Goal: Transaction & Acquisition: Book appointment/travel/reservation

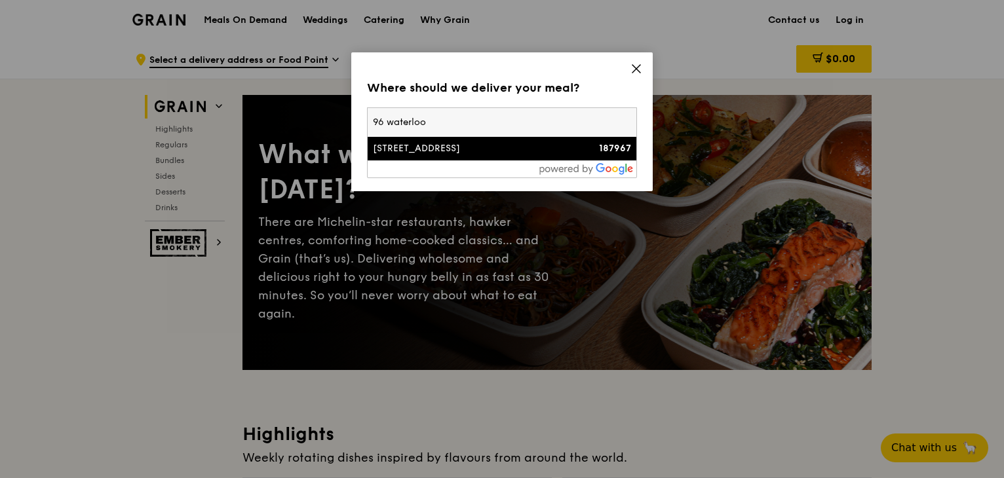
type input "96 waterloo"
click at [457, 144] on div "[STREET_ADDRESS]" at bounding box center [470, 148] width 194 height 13
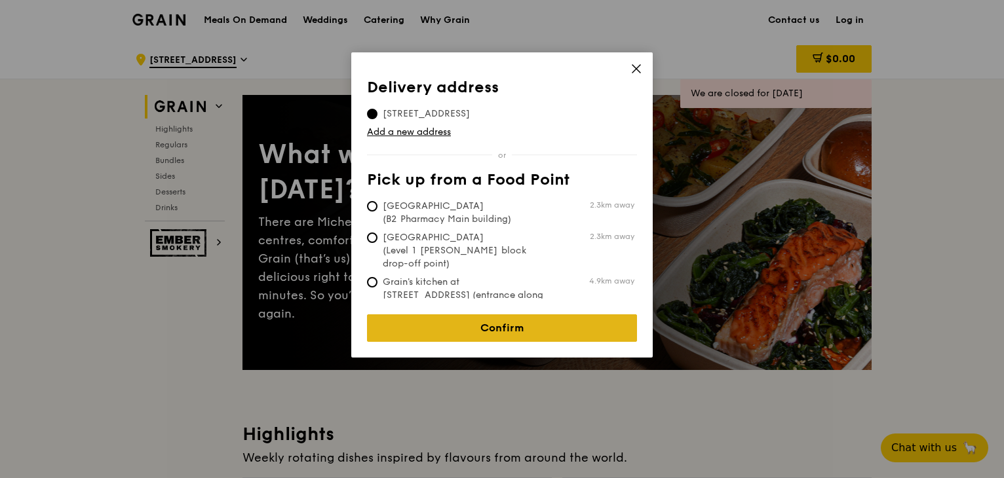
click at [522, 315] on link "Confirm" at bounding box center [502, 329] width 270 height 28
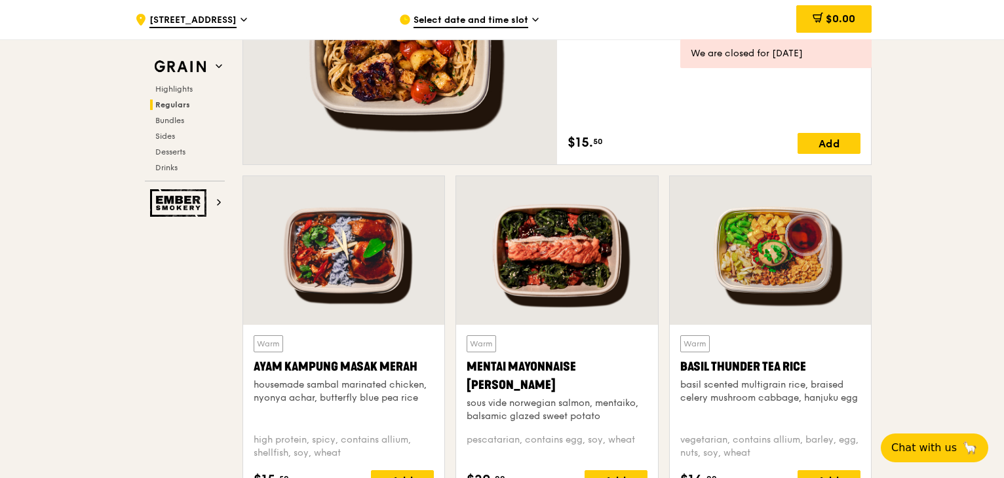
scroll to position [1098, 0]
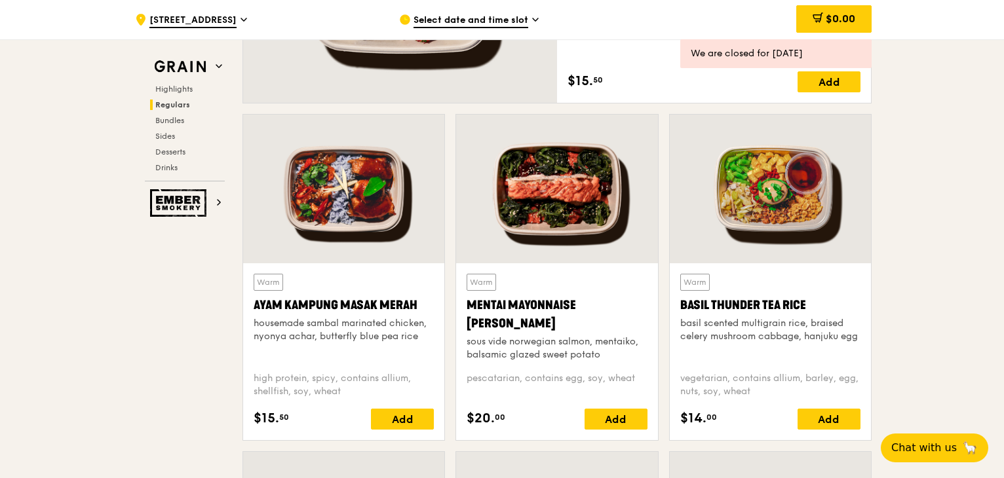
drag, startPoint x: 763, startPoint y: 311, endPoint x: 729, endPoint y: 214, distance: 103.0
click at [729, 214] on div at bounding box center [770, 189] width 201 height 149
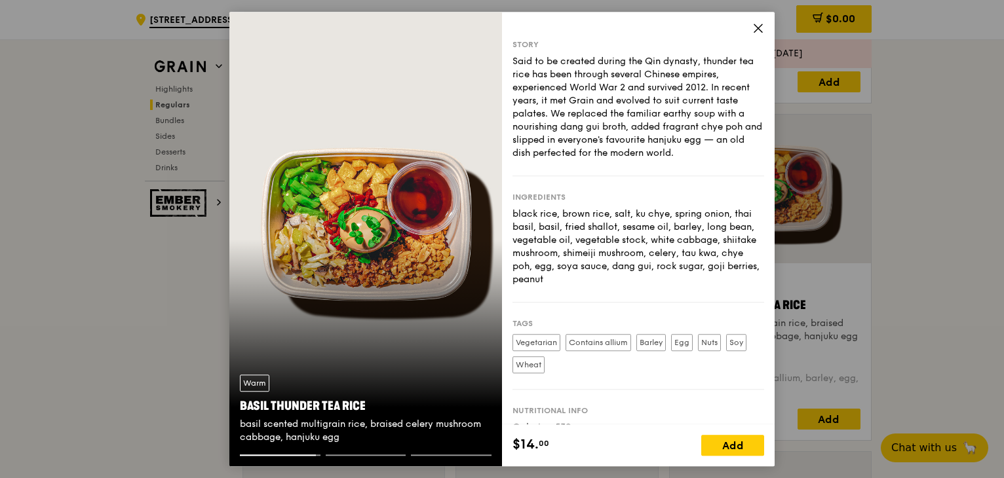
scroll to position [75, 0]
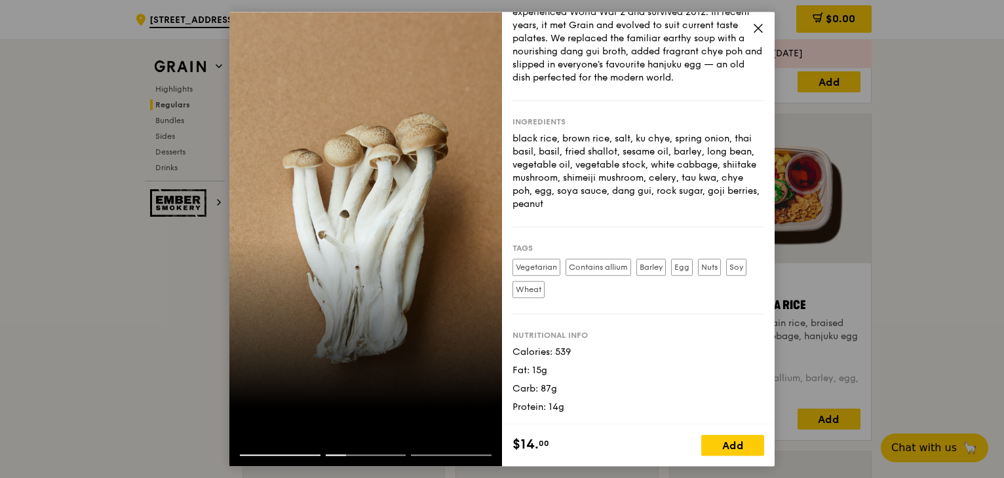
click at [571, 332] on div "Nutritional info" at bounding box center [638, 335] width 252 height 10
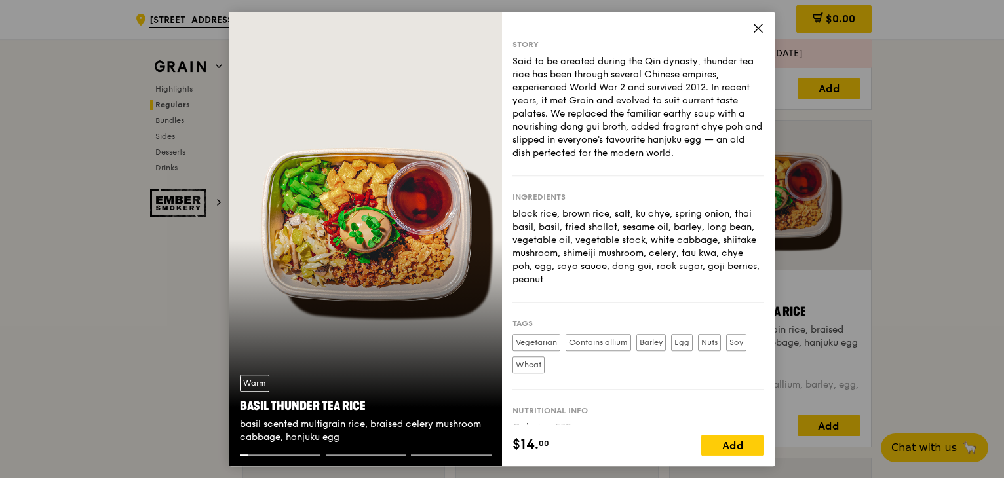
scroll to position [1090, 0]
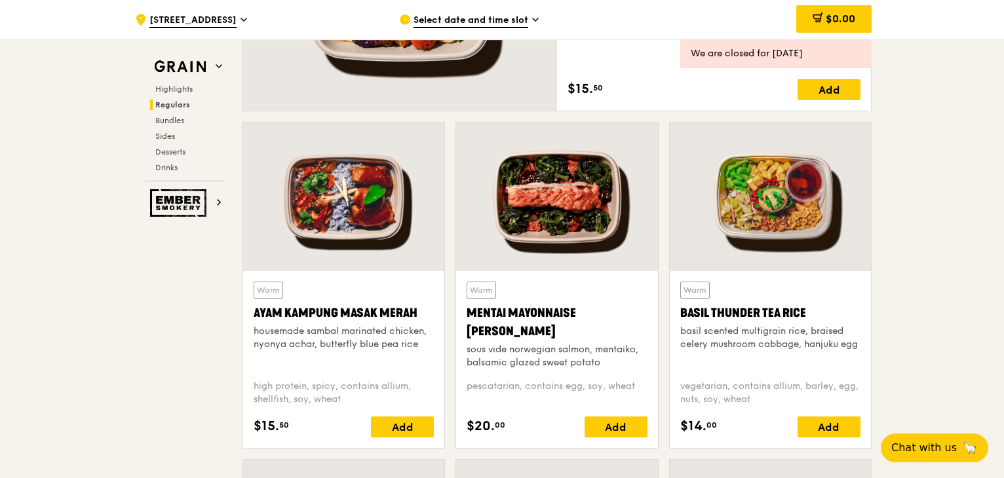
click at [338, 295] on div "Warm Ayam [GEOGRAPHIC_DATA] housemade sambal marinated chicken, nyonya achar, b…" at bounding box center [344, 326] width 180 height 88
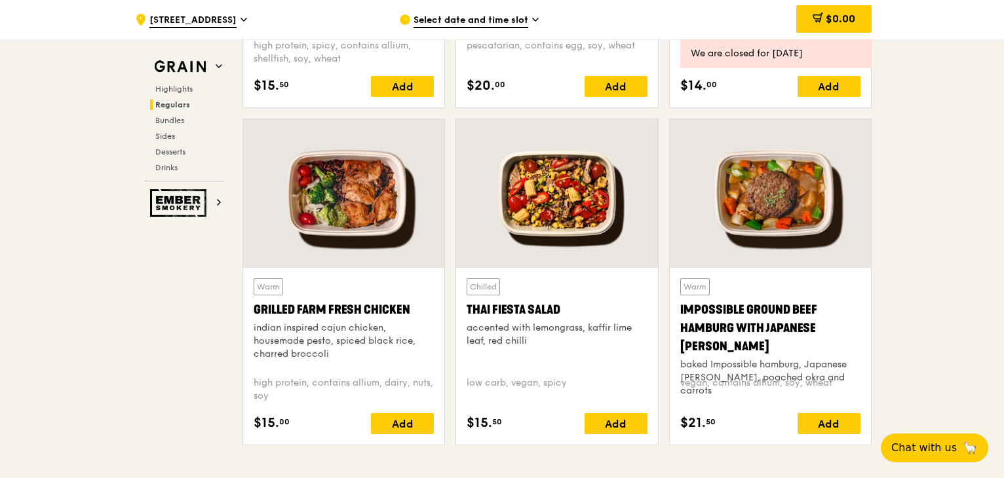
scroll to position [1462, 0]
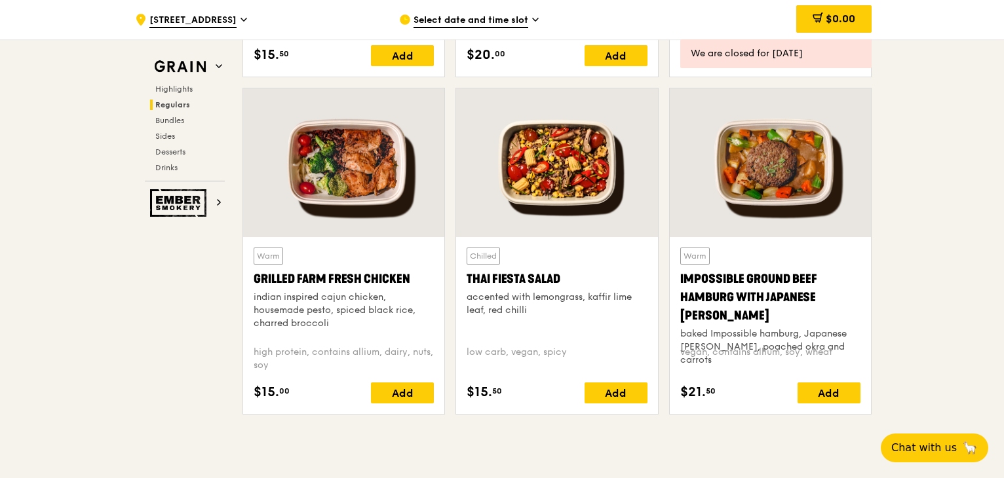
click at [303, 280] on div "Grilled Farm Fresh Chicken" at bounding box center [344, 279] width 180 height 18
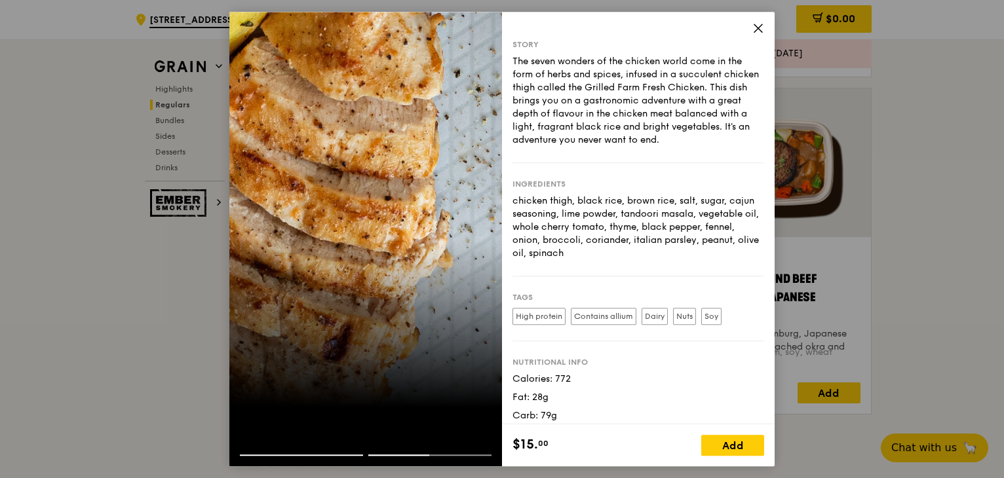
click at [760, 24] on icon at bounding box center [758, 28] width 12 height 12
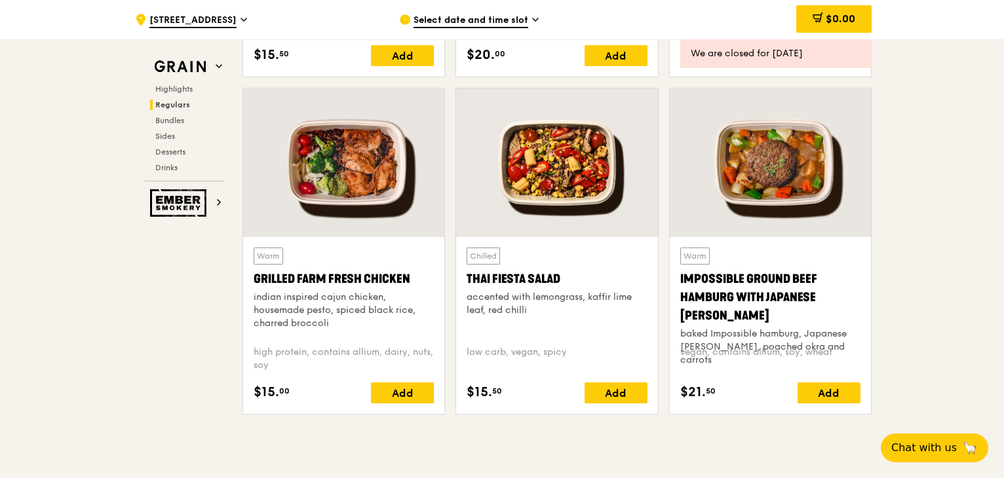
click at [574, 190] on div at bounding box center [556, 162] width 201 height 149
click at [796, 183] on div at bounding box center [770, 162] width 201 height 149
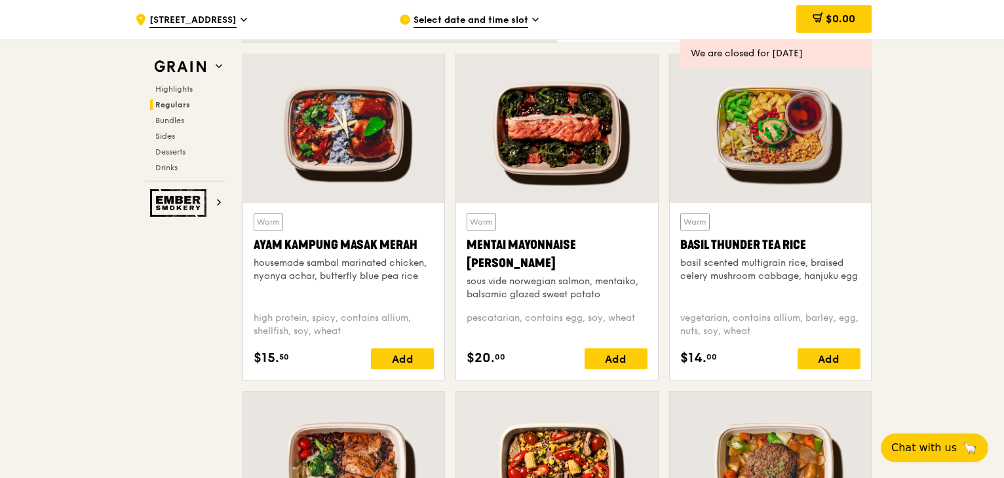
scroll to position [1159, 0]
click at [605, 147] on div at bounding box center [556, 128] width 201 height 149
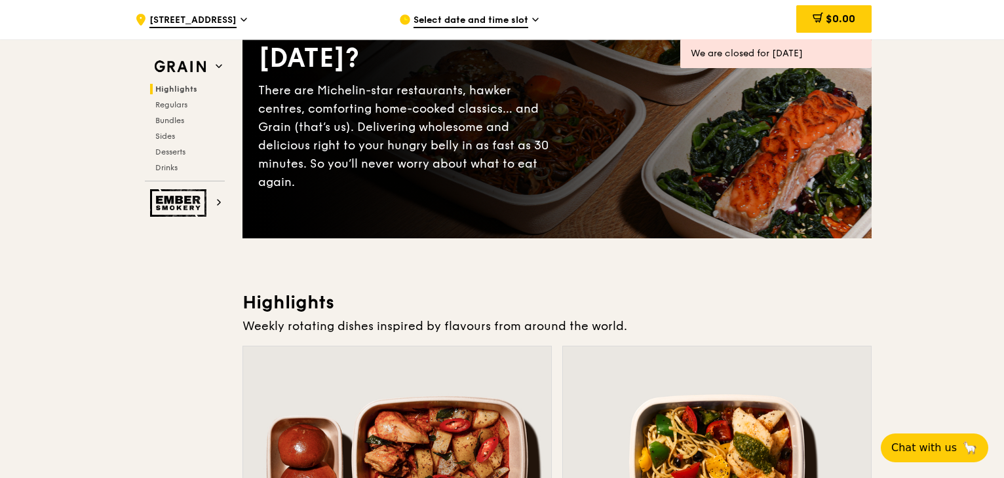
scroll to position [0, 0]
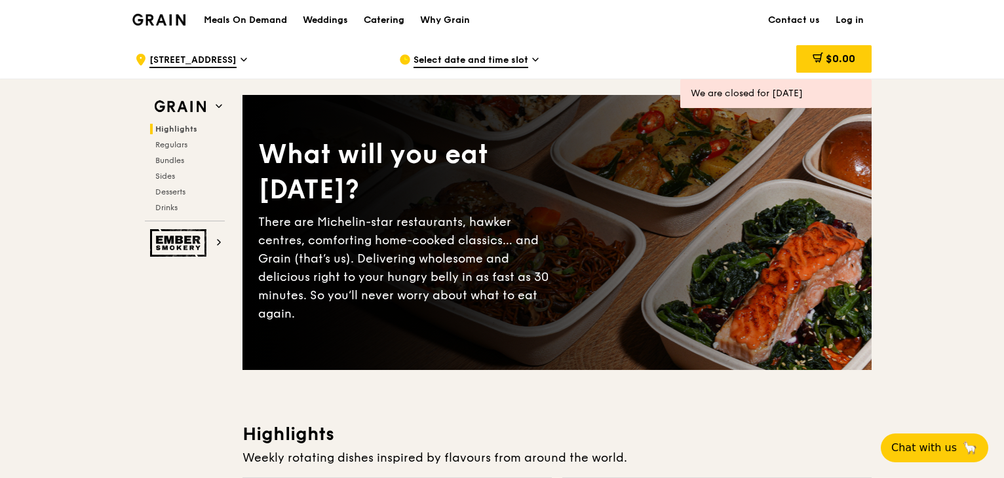
click at [394, 21] on div "Catering" at bounding box center [384, 20] width 41 height 39
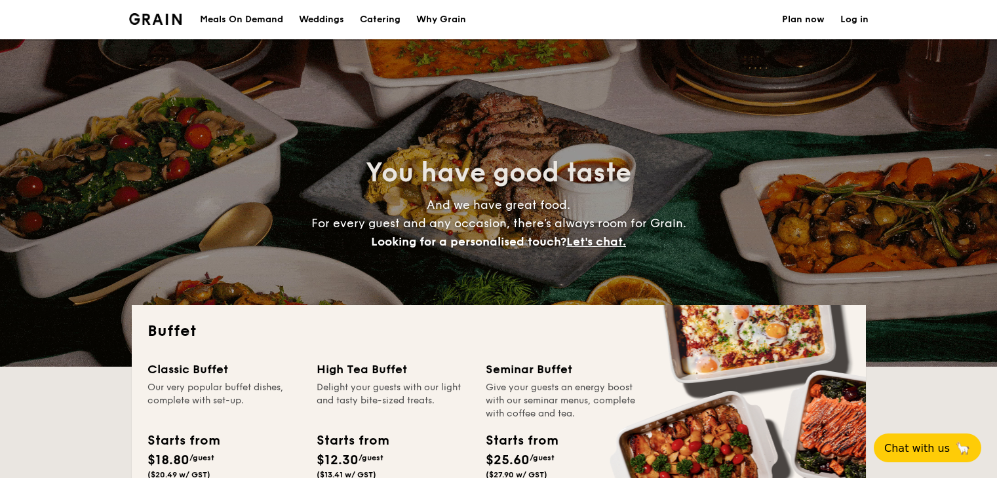
select select
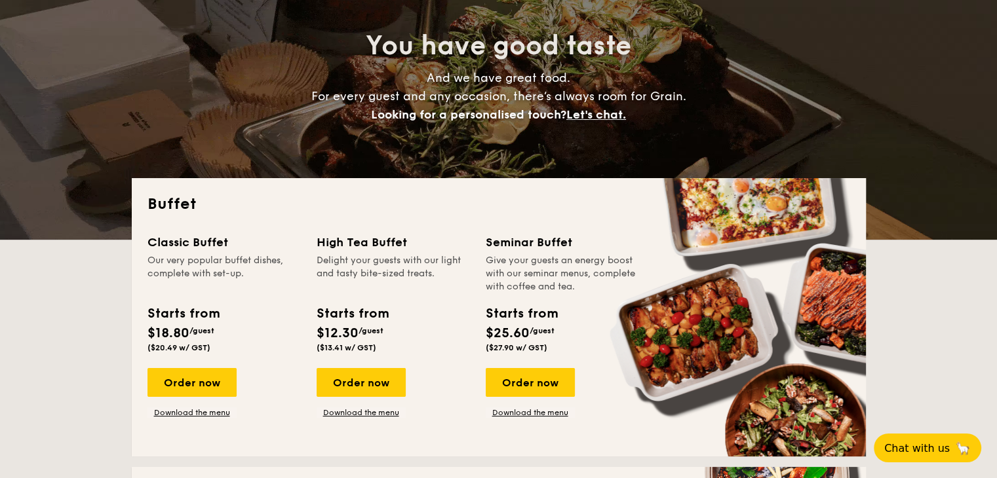
scroll to position [121, 0]
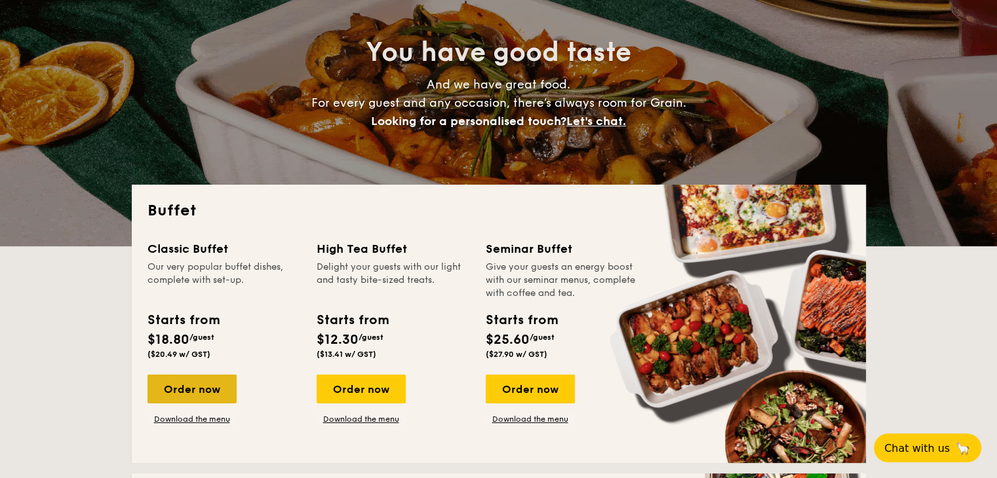
click at [178, 397] on div "Order now" at bounding box center [191, 389] width 89 height 29
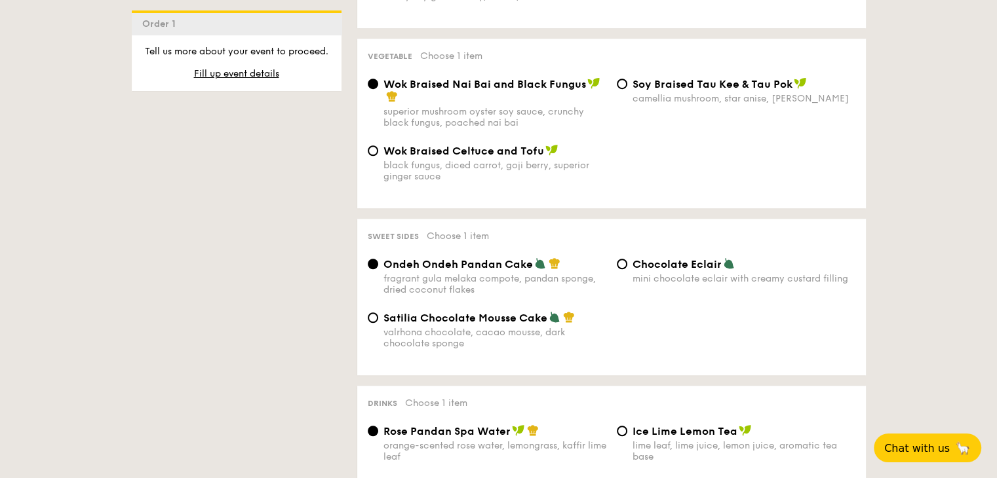
scroll to position [996, 0]
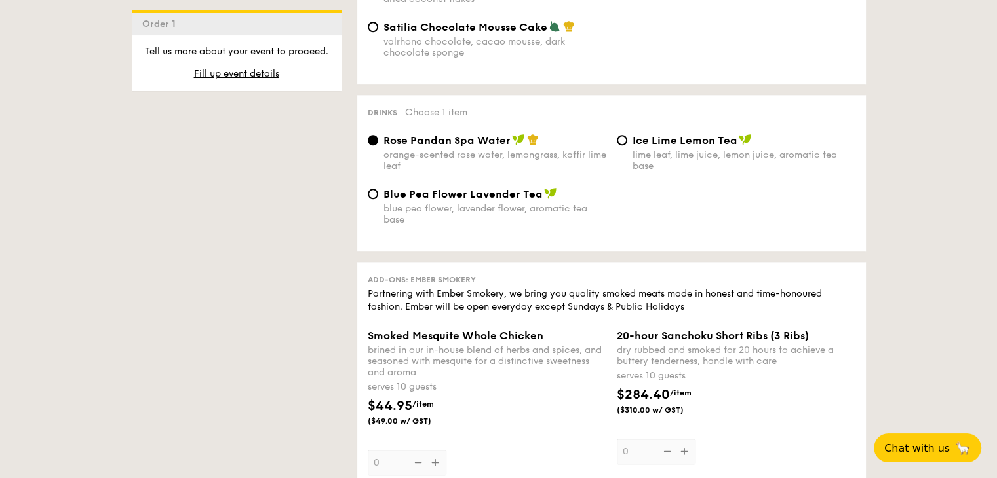
scroll to position [121, 0]
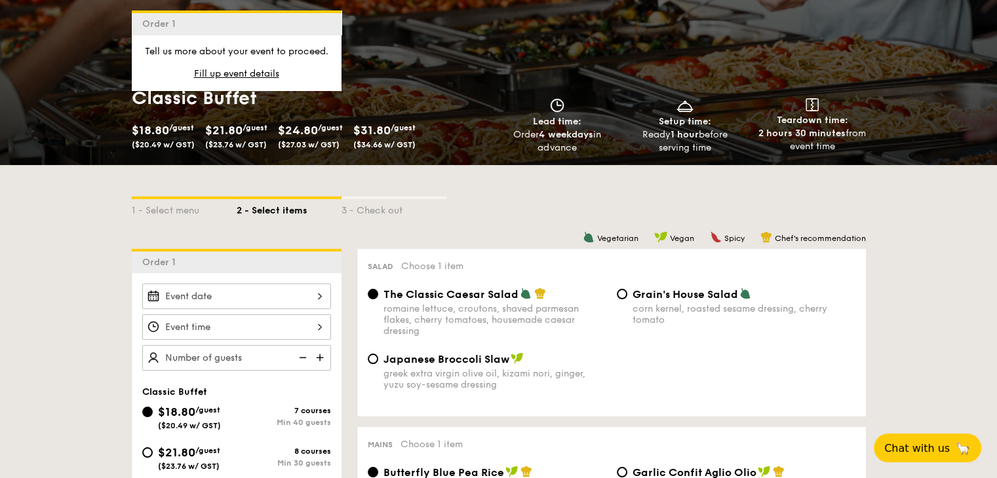
select select
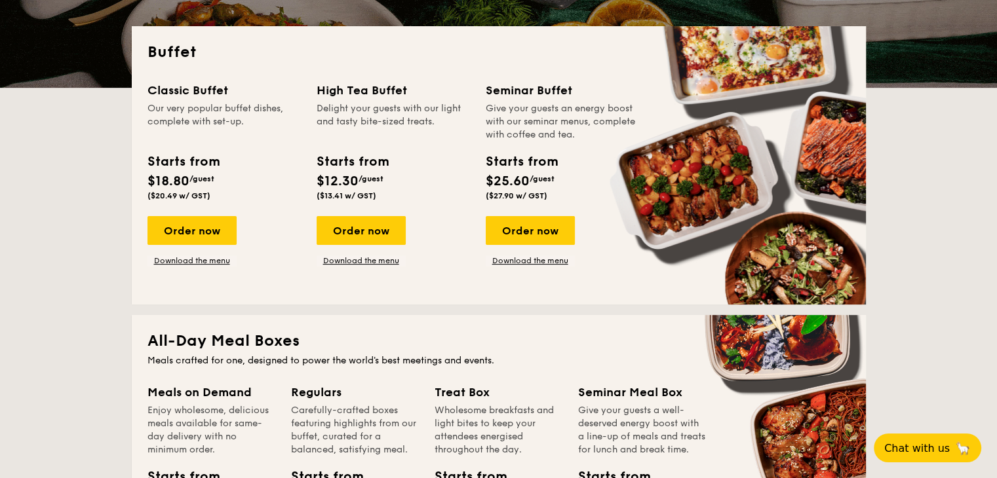
scroll to position [291, 0]
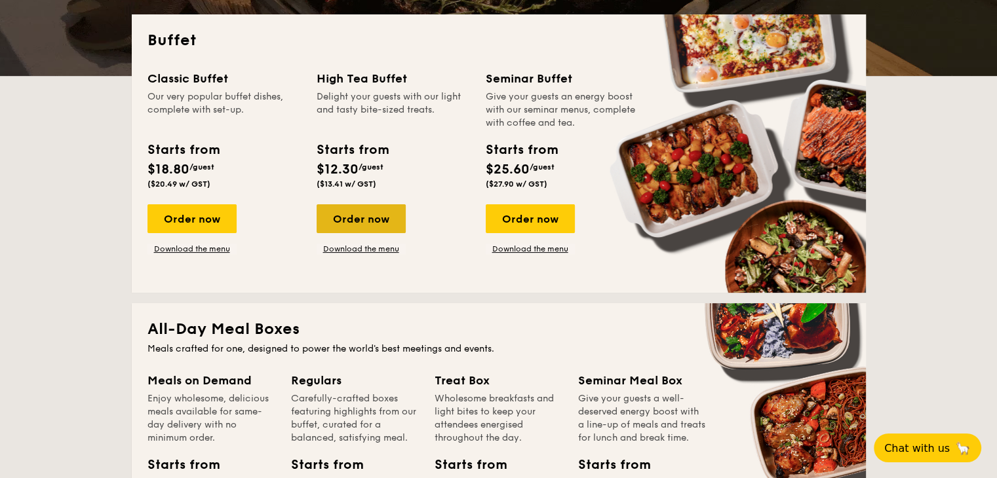
click at [394, 225] on div "Order now" at bounding box center [361, 218] width 89 height 29
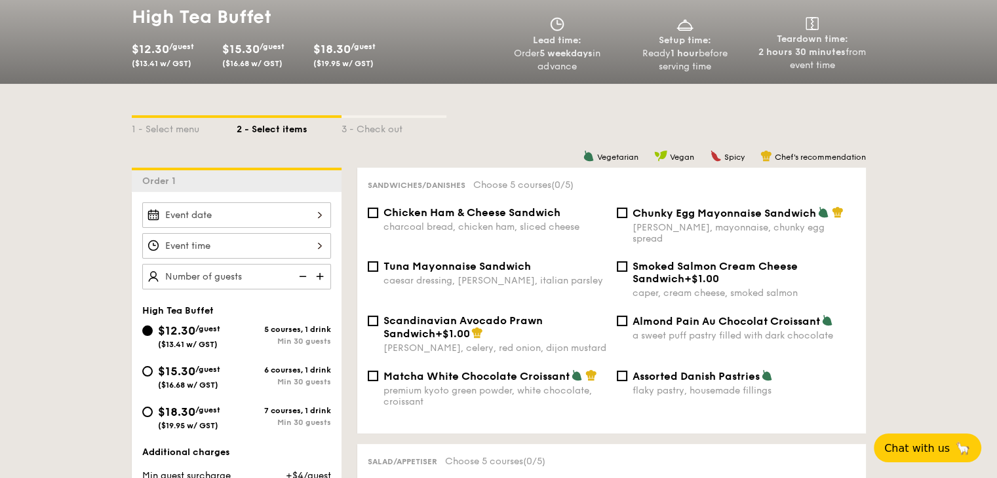
scroll to position [157, 0]
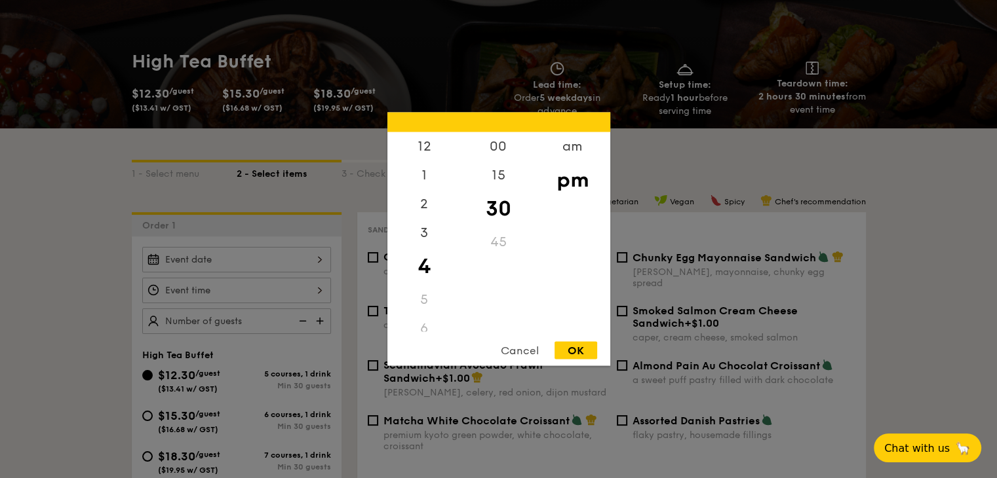
click at [292, 294] on div "12 1 2 3 4 5 6 7 8 9 10 11 00 15 30 45 am pm Cancel OK" at bounding box center [236, 291] width 189 height 26
click at [529, 345] on div "Cancel" at bounding box center [520, 351] width 64 height 18
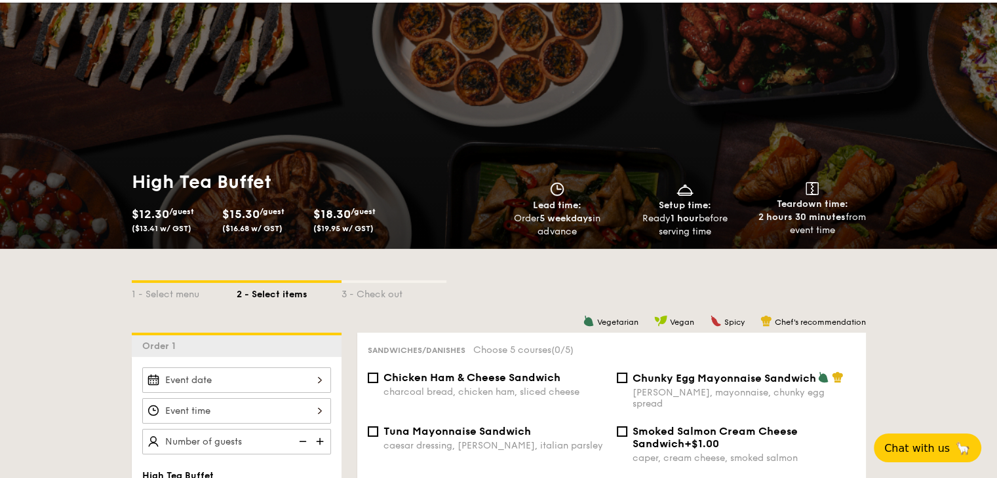
scroll to position [0, 0]
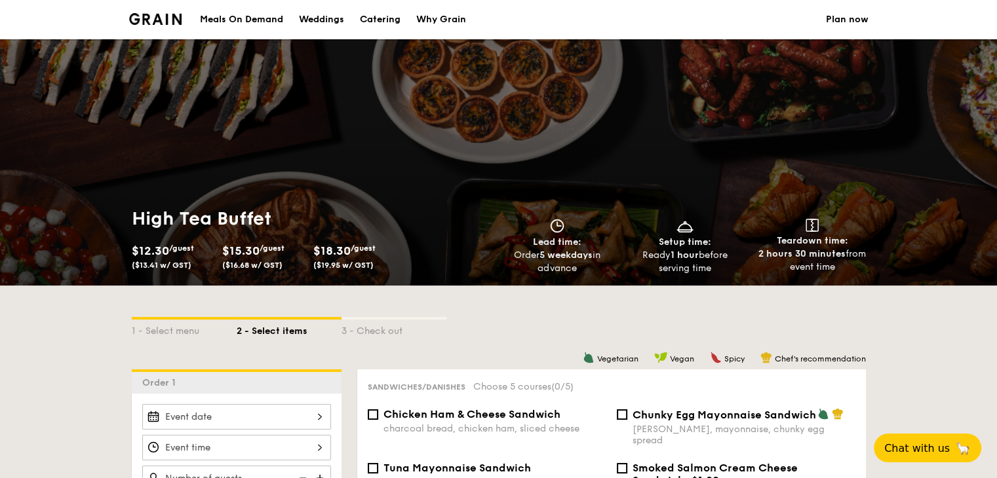
click at [389, 16] on div "Catering" at bounding box center [380, 19] width 41 height 39
select select
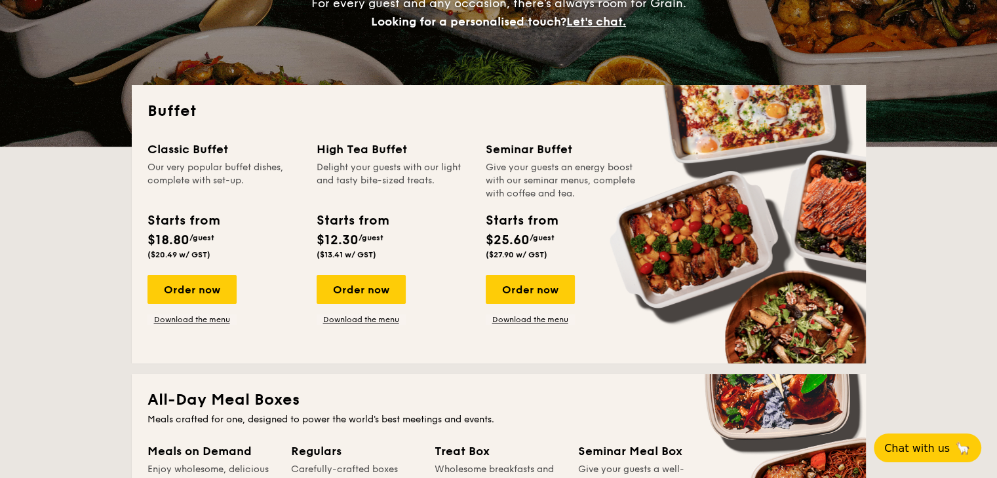
scroll to position [225, 0]
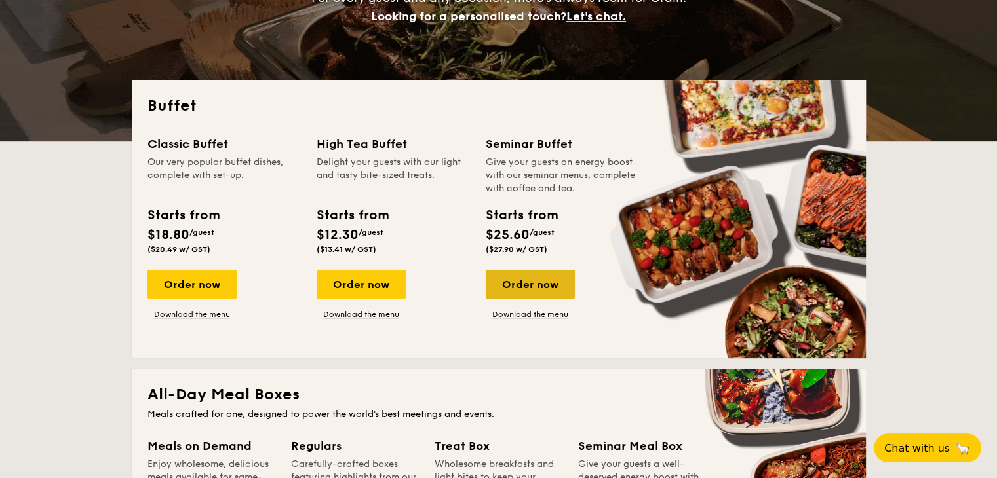
click at [504, 286] on div "Order now" at bounding box center [530, 284] width 89 height 29
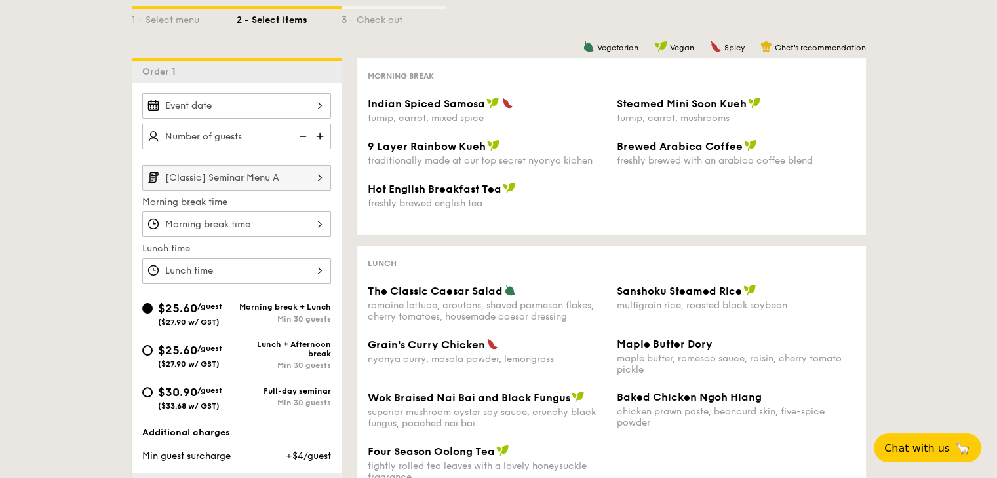
scroll to position [265, 0]
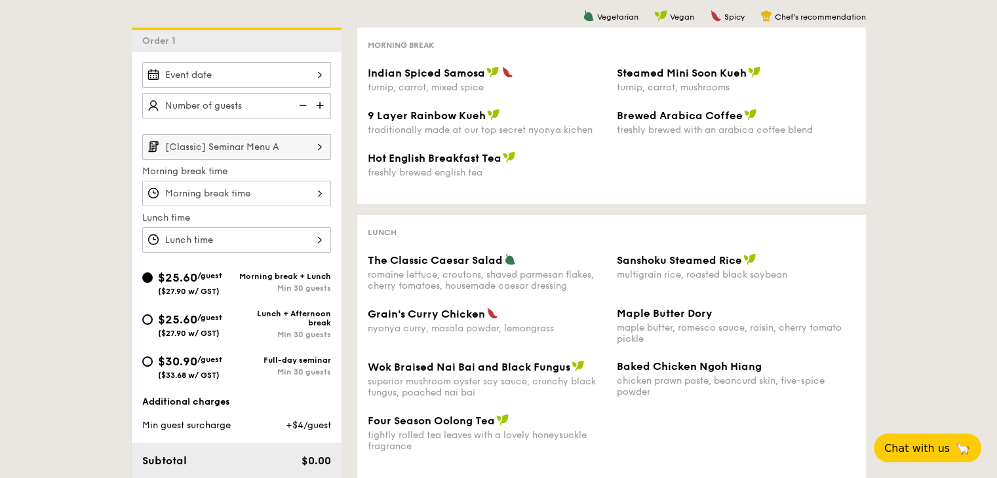
scroll to position [225, 0]
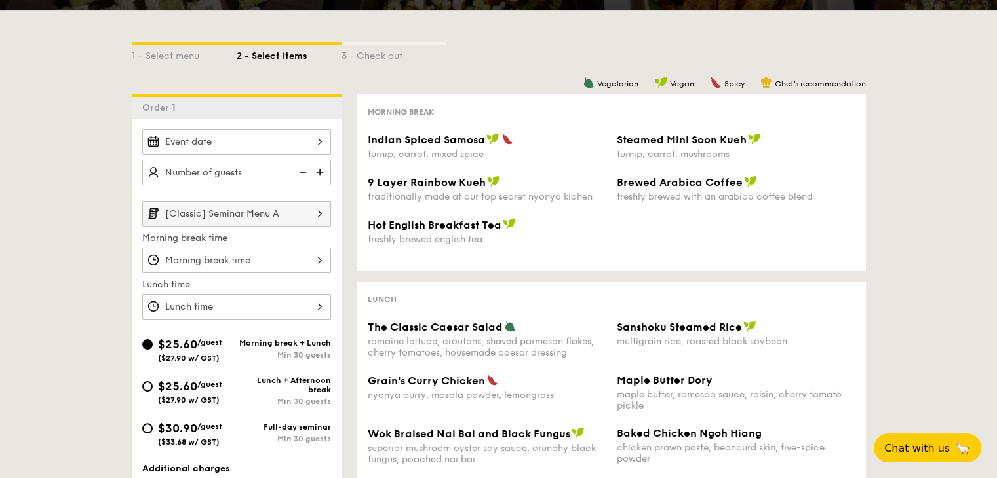
select select
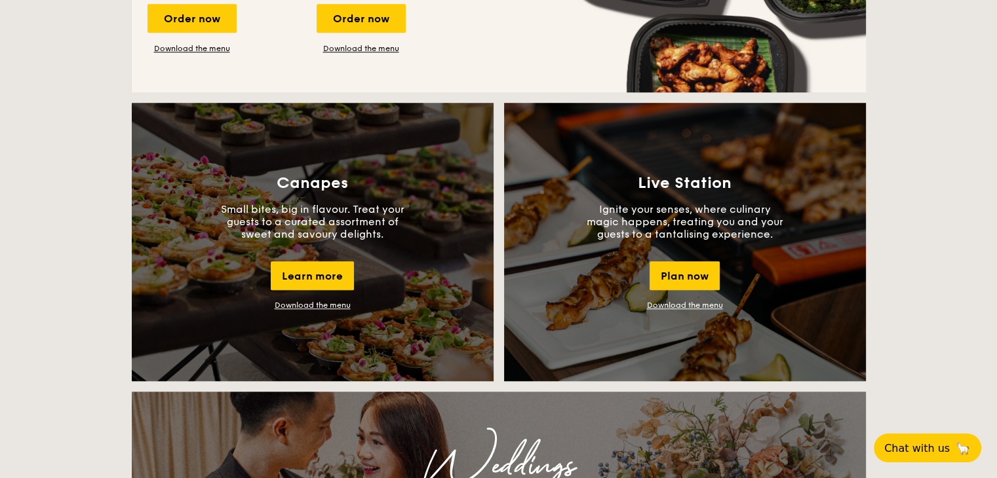
scroll to position [1101, 0]
